Goal: Task Accomplishment & Management: Manage account settings

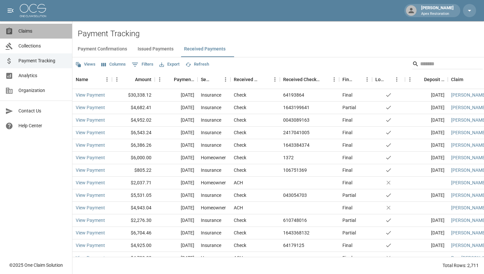
click at [15, 32] on div "Claims" at bounding box center [11, 31] width 13 height 8
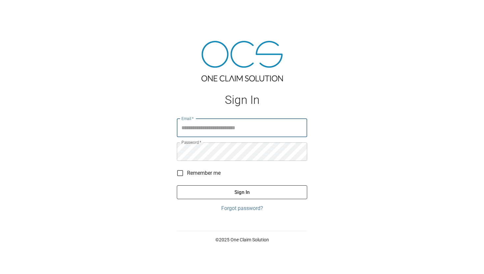
click at [211, 136] on input "Email   *" at bounding box center [242, 128] width 130 height 18
type input "**********"
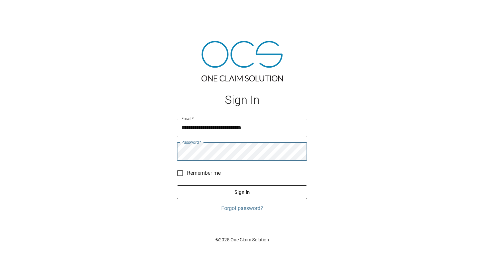
click at [202, 188] on button "Sign In" at bounding box center [242, 192] width 130 height 14
click at [177, 185] on button "Sign In" at bounding box center [242, 192] width 130 height 14
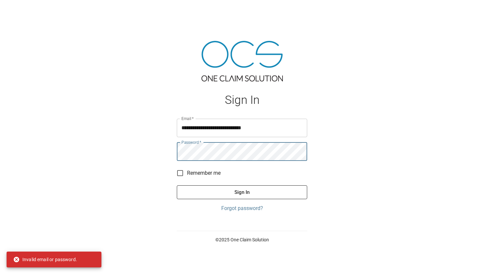
click at [177, 185] on button "Sign In" at bounding box center [242, 192] width 130 height 14
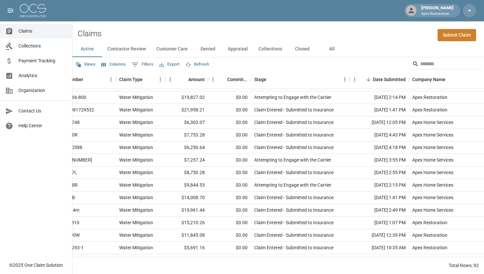
scroll to position [0, 105]
